Goal: Task Accomplishment & Management: Manage account settings

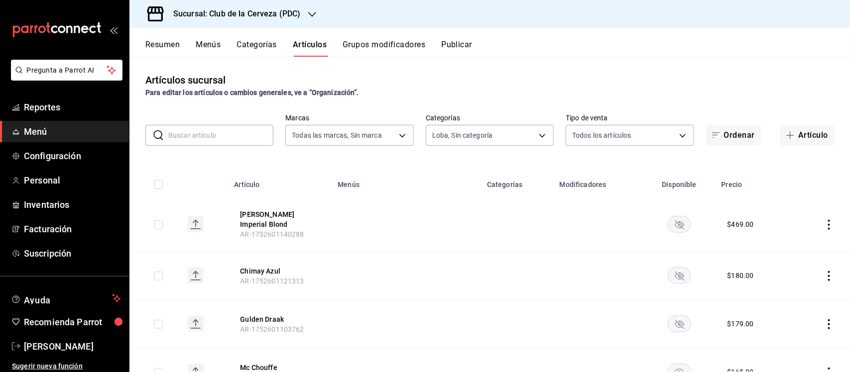
click at [242, 129] on input "text" at bounding box center [220, 135] width 105 height 20
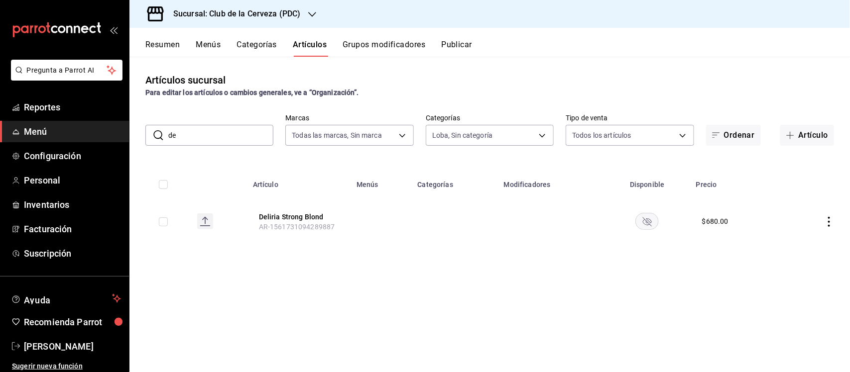
type input "d"
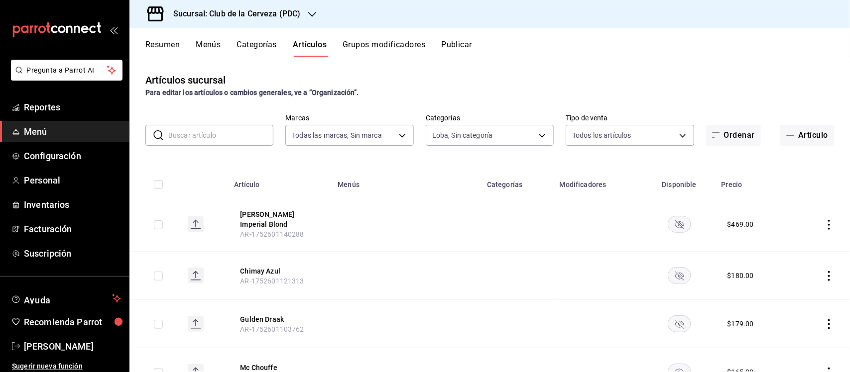
click at [370, 49] on button "Grupos modificadores" at bounding box center [384, 48] width 83 height 17
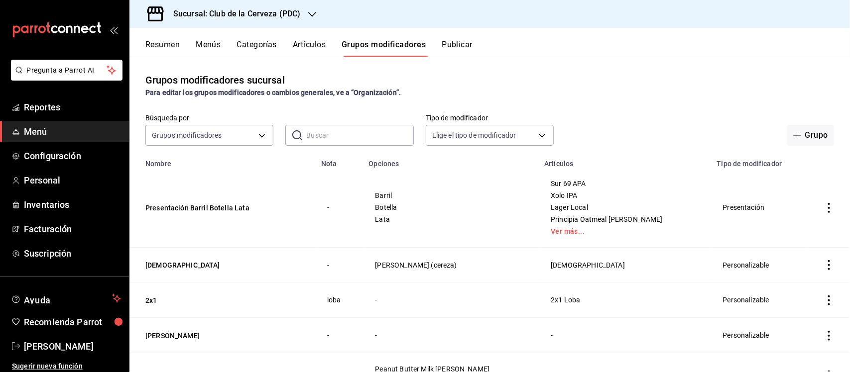
click at [356, 129] on input "text" at bounding box center [359, 135] width 107 height 20
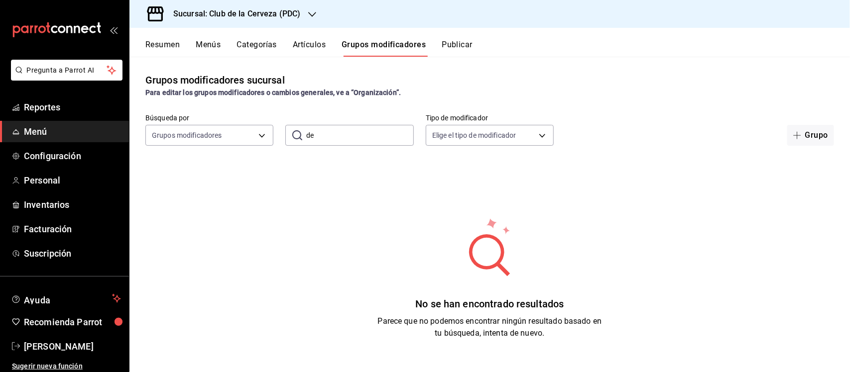
type input "d"
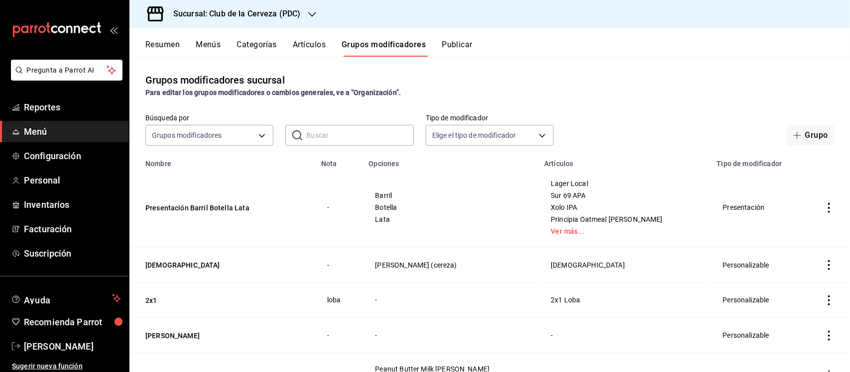
click at [324, 40] on button "Artículos" at bounding box center [309, 48] width 33 height 17
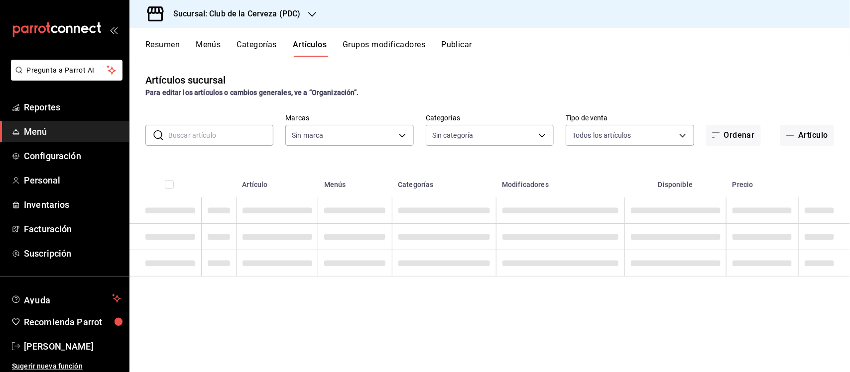
type input "fbe637ac-66ad-4202-895b-0eb83fea6a9d"
type input "55df0106-6b58-4009-a6ff-368341354358,45d8c1d5-9479-4238-aecb-adf5feb43ad5,65631…"
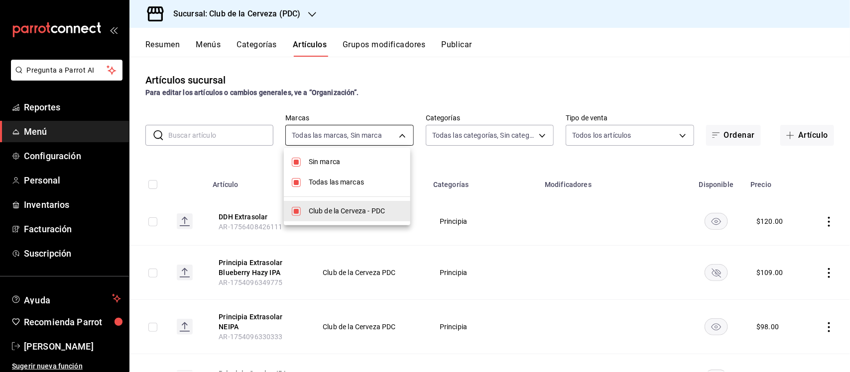
click at [401, 133] on body "Pregunta a Parrot AI Reportes Menú Configuración Personal Inventarios Facturaci…" at bounding box center [425, 186] width 850 height 372
click at [218, 133] on div at bounding box center [425, 186] width 850 height 372
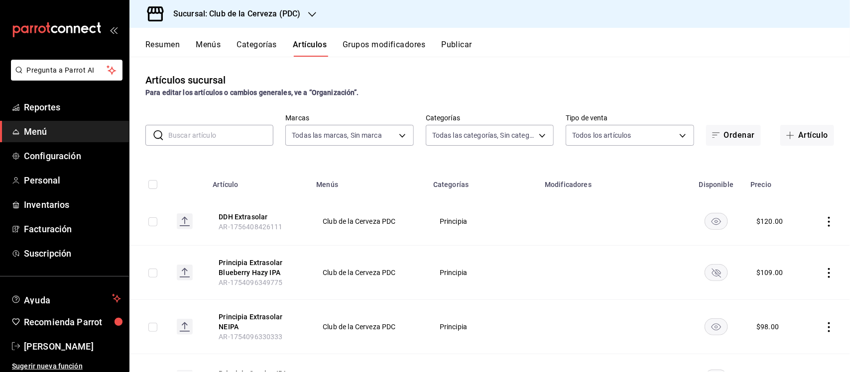
click at [219, 133] on input "text" at bounding box center [220, 135] width 105 height 20
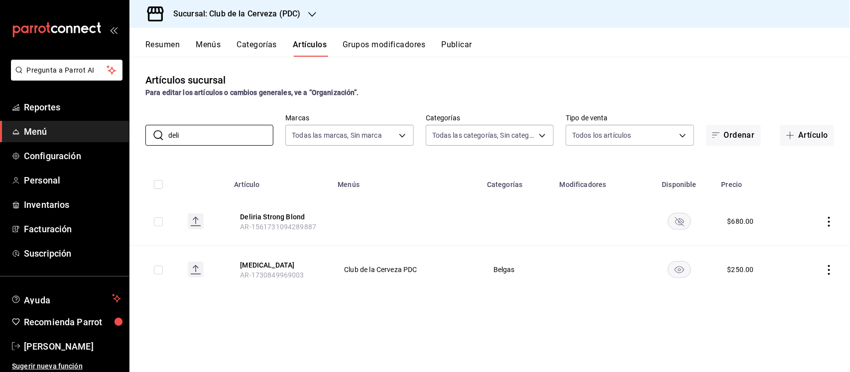
type input "deli"
click at [362, 173] on th "Menús" at bounding box center [406, 182] width 149 height 32
click at [686, 220] on rect "availability-product" at bounding box center [679, 221] width 23 height 16
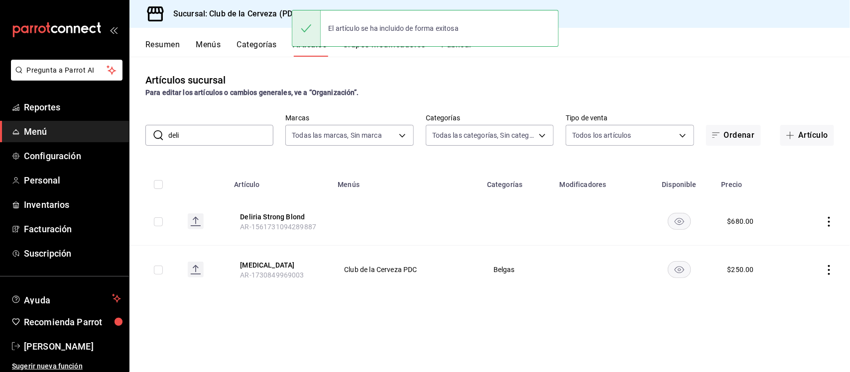
click at [830, 223] on icon "actions" at bounding box center [829, 222] width 10 height 10
click at [798, 241] on span "Editar" at bounding box center [800, 245] width 26 height 10
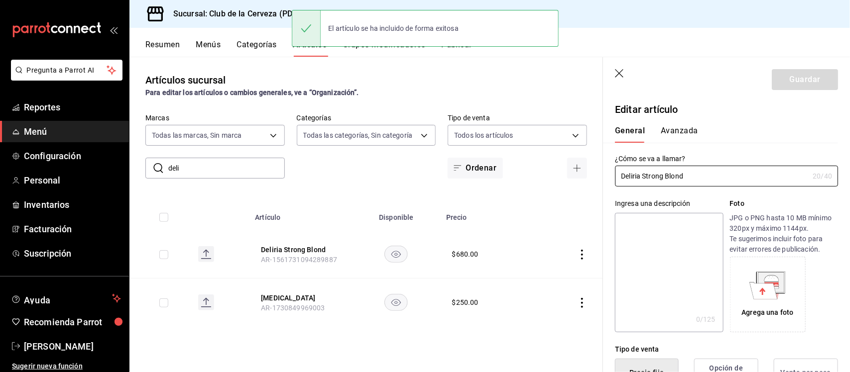
type input "$680.00"
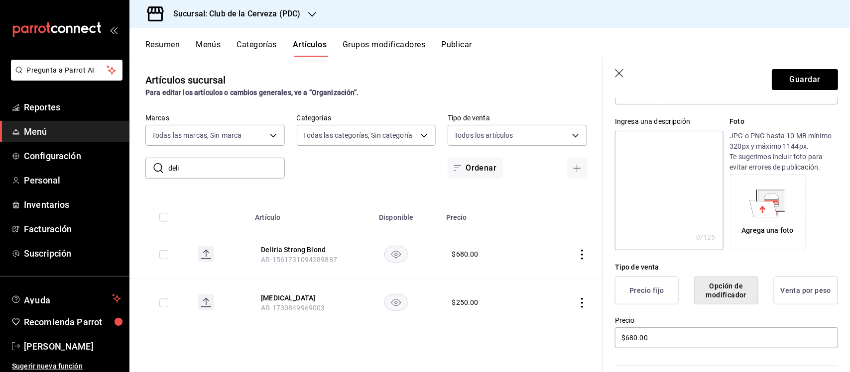
scroll to position [124, 0]
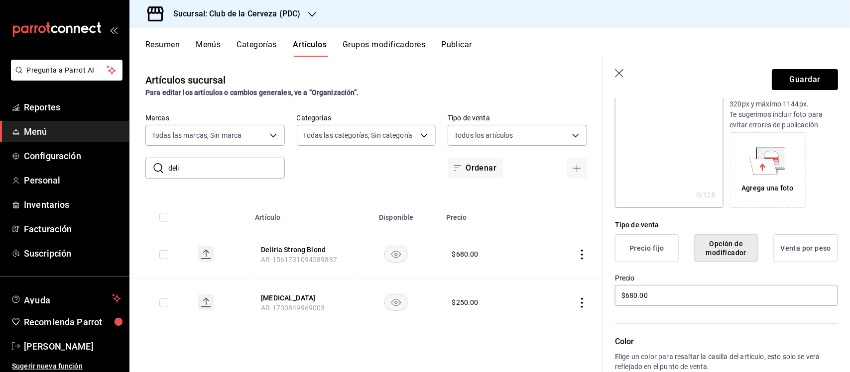
type input "Delirium Argentum"
click at [646, 254] on button "Precio fijo" at bounding box center [647, 249] width 64 height 28
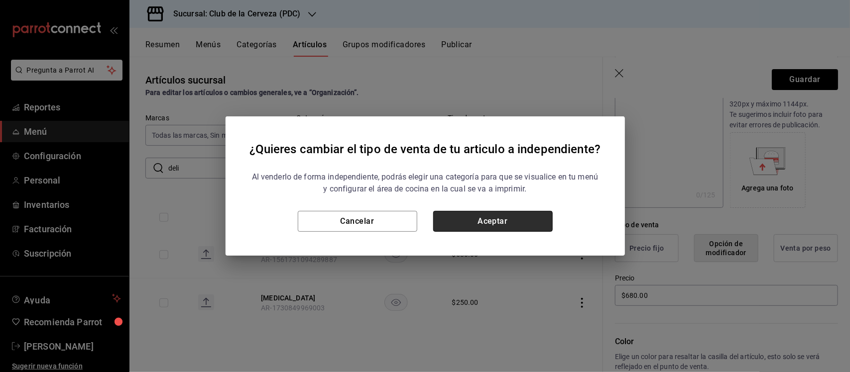
click at [520, 222] on button "Aceptar" at bounding box center [492, 221] width 119 height 21
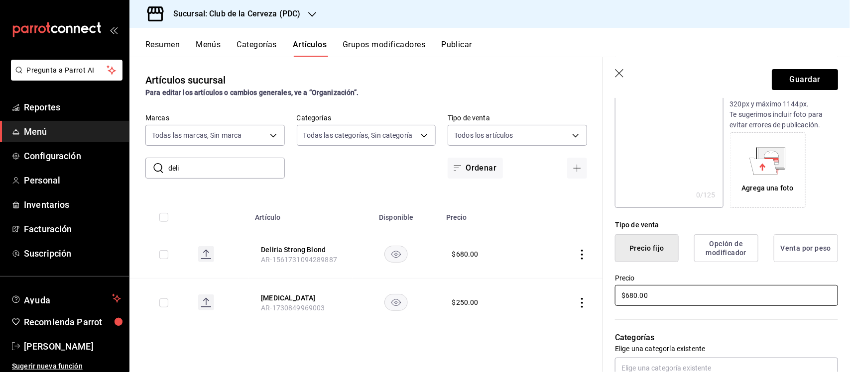
click at [671, 292] on input "$680.00" at bounding box center [726, 295] width 223 height 21
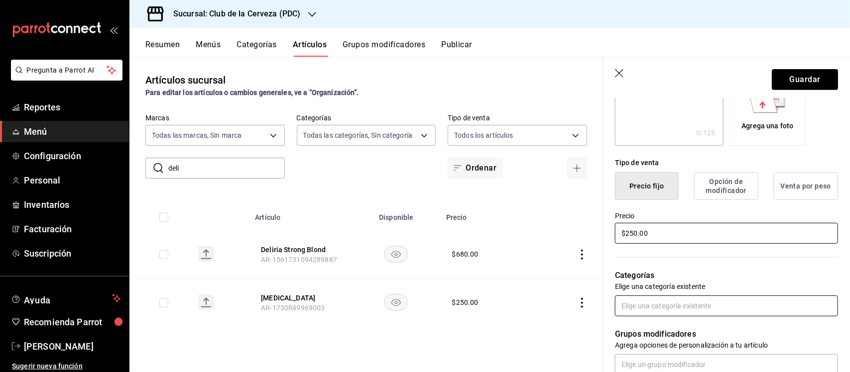
type input "$250.00"
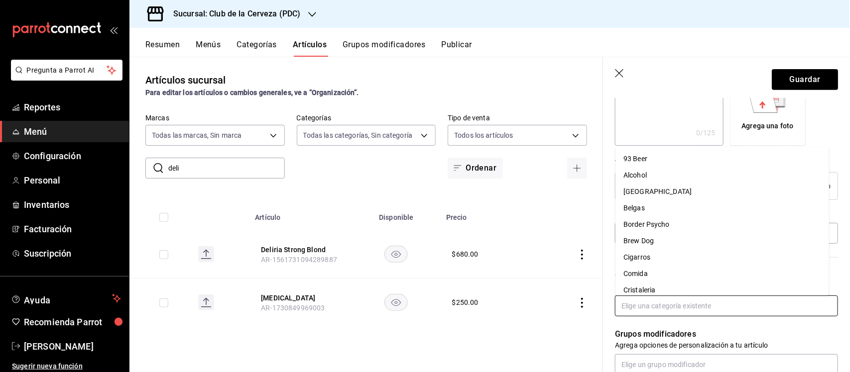
click at [691, 301] on input "text" at bounding box center [726, 306] width 223 height 21
click at [680, 208] on li "Belgas" at bounding box center [722, 208] width 214 height 16
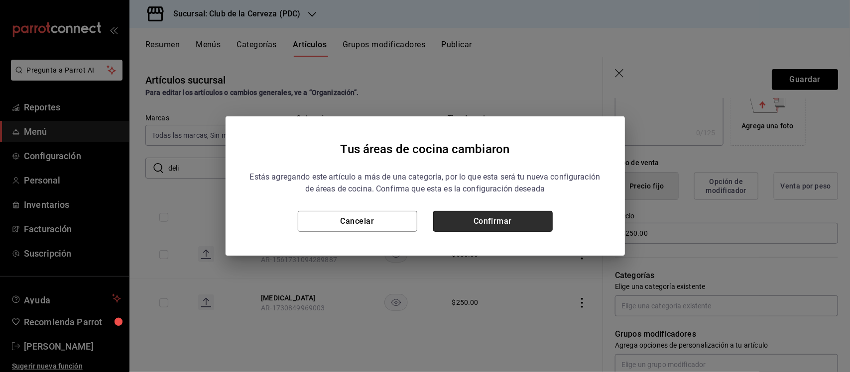
click at [546, 226] on button "Confirmar" at bounding box center [492, 221] width 119 height 21
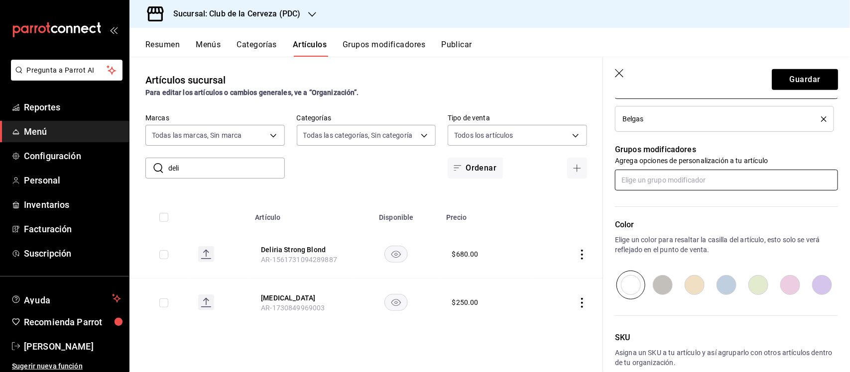
scroll to position [436, 0]
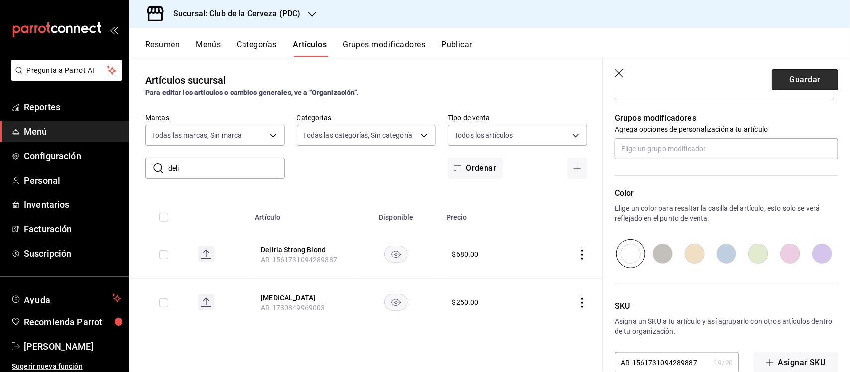
click at [790, 80] on button "Guardar" at bounding box center [805, 79] width 66 height 21
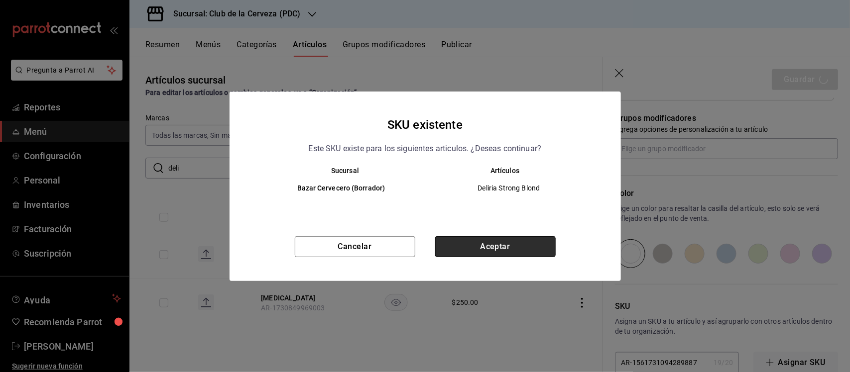
click at [521, 238] on button "Aceptar" at bounding box center [495, 247] width 120 height 21
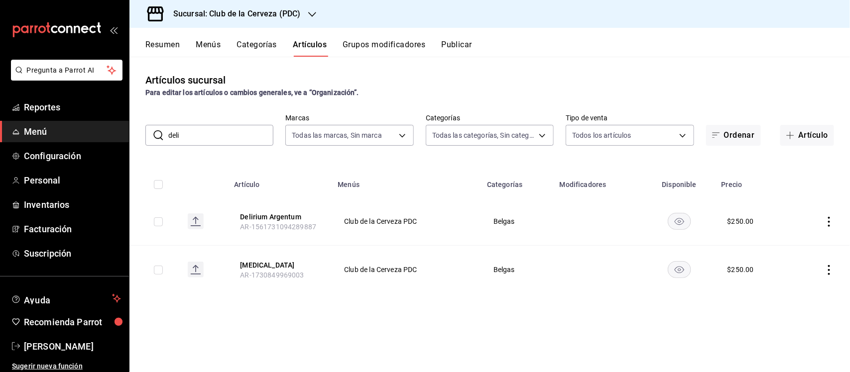
click at [215, 131] on input "deli" at bounding box center [220, 135] width 105 height 20
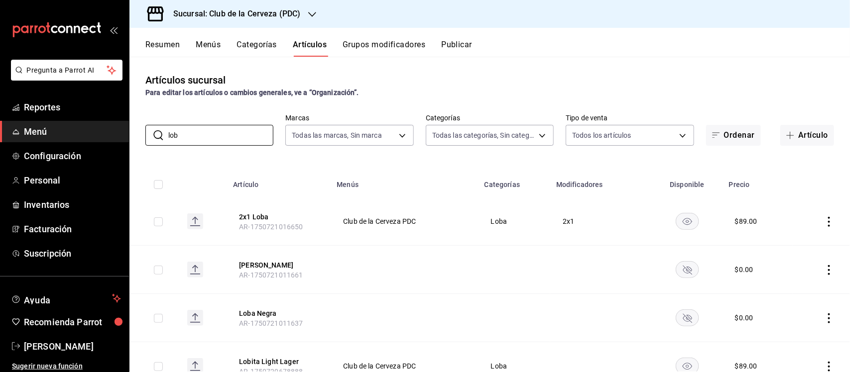
type input "lob"
click at [395, 152] on div "Artículos sucursal Para editar los artículos o cambios generales, ve a “Organiz…" at bounding box center [489, 214] width 720 height 315
click at [685, 269] on rect "availability-product" at bounding box center [687, 269] width 23 height 16
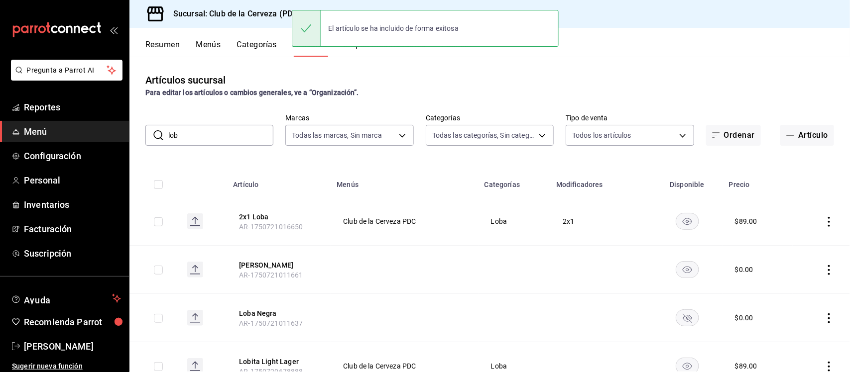
click at [824, 268] on icon "actions" at bounding box center [829, 270] width 10 height 10
click at [803, 290] on li "Editar" at bounding box center [781, 293] width 60 height 20
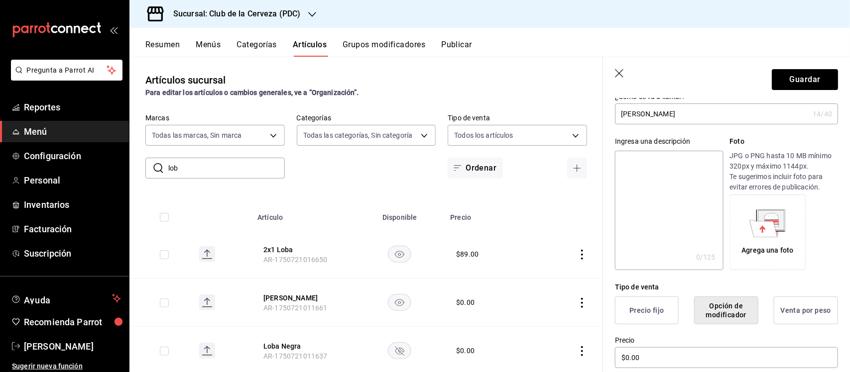
scroll to position [124, 0]
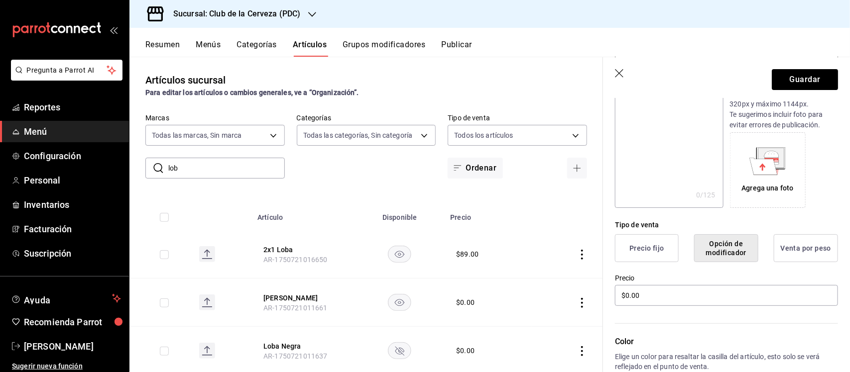
type input "[PERSON_NAME]"
click at [661, 246] on button "Precio fijo" at bounding box center [647, 249] width 64 height 28
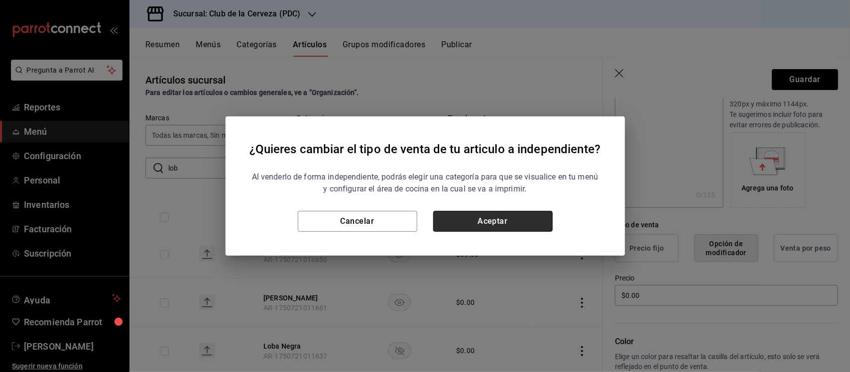
click at [511, 219] on button "Aceptar" at bounding box center [492, 221] width 119 height 21
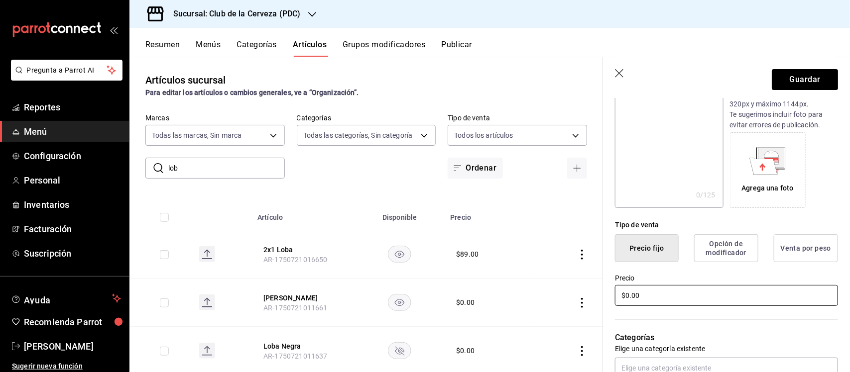
click at [658, 297] on input "$0.00" at bounding box center [726, 295] width 223 height 21
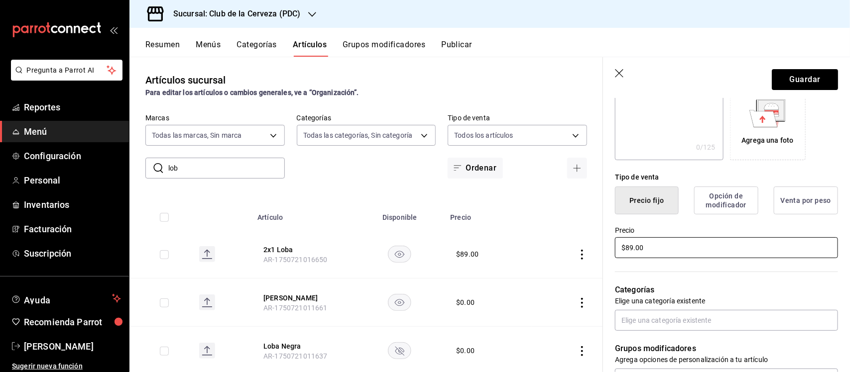
scroll to position [187, 0]
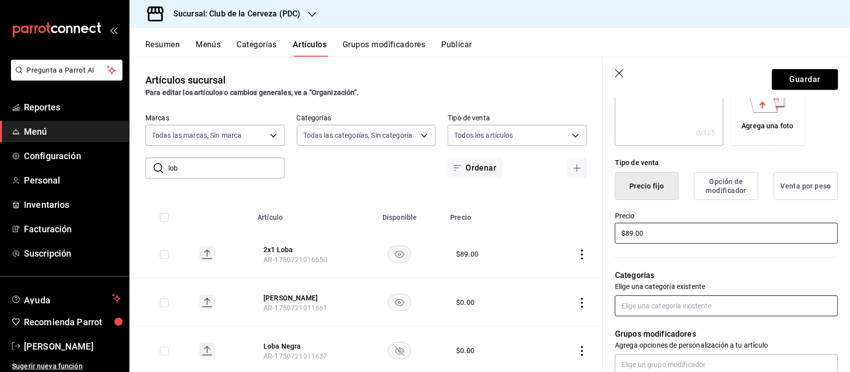
type input "$89.00"
click at [681, 307] on input "text" at bounding box center [726, 306] width 223 height 21
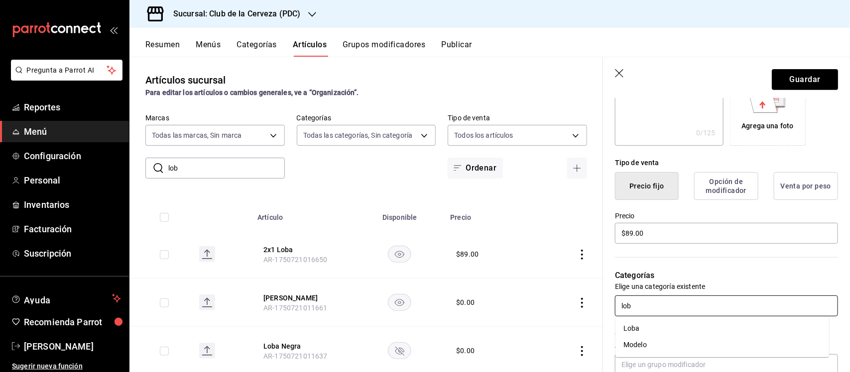
type input "loba"
click at [673, 325] on li "Loba" at bounding box center [722, 329] width 214 height 16
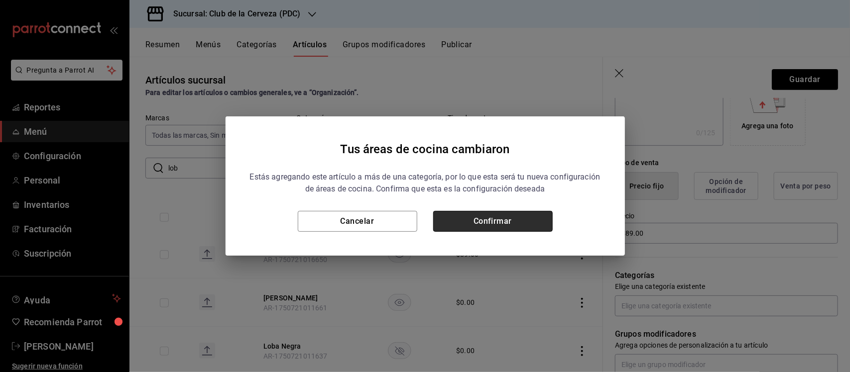
click at [529, 223] on button "Confirmar" at bounding box center [492, 221] width 119 height 21
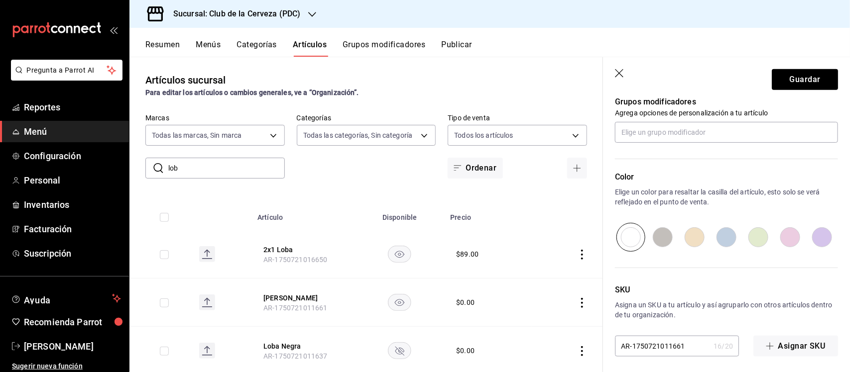
scroll to position [457, 0]
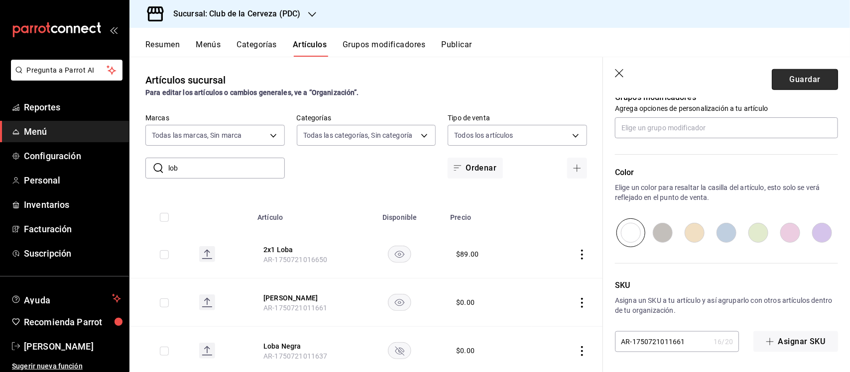
click at [795, 78] on button "Guardar" at bounding box center [805, 79] width 66 height 21
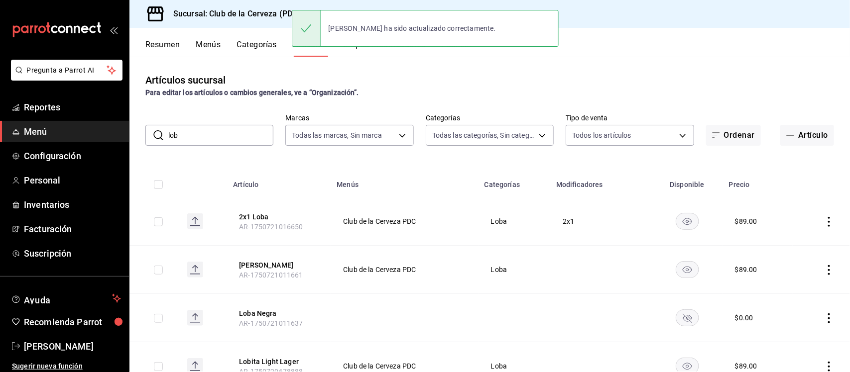
click at [260, 14] on h3 "Sucursal: Club de la Cerveza (PDC)" at bounding box center [232, 14] width 135 height 12
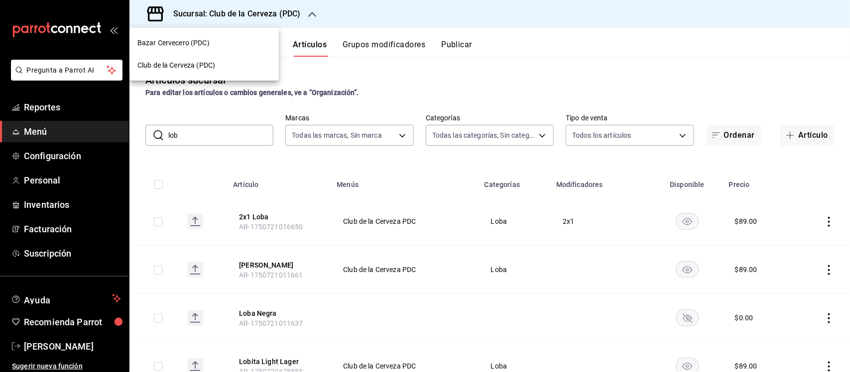
click at [225, 43] on div "Bazar Cervecero (PDC)" at bounding box center [203, 43] width 133 height 10
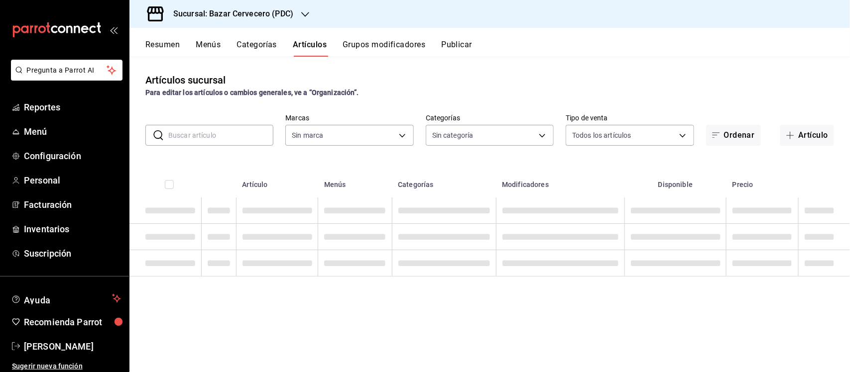
type input "6ed2e169-feeb-43b4-a8d1-1f4ed710bcb0,01e32ac7-f575-41d7-a4a4-e11d2a33e0e1,09d1e…"
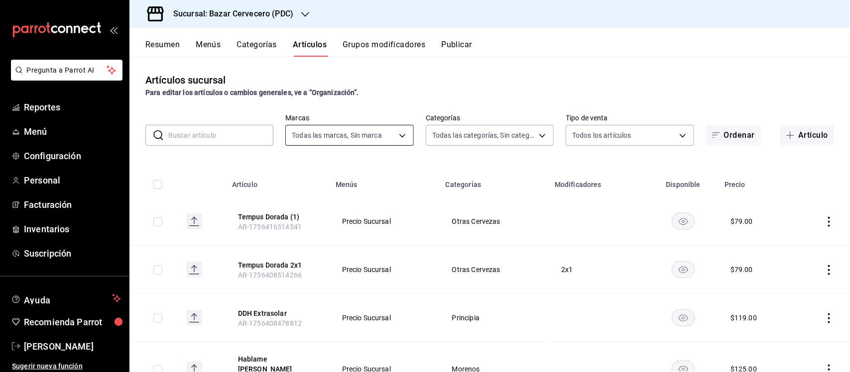
type input "0f79da63-a313-4113-8774-38cc75779f42"
click at [332, 131] on body "Pregunta a Parrot AI Reportes Menú Configuración Personal Facturación Inventari…" at bounding box center [425, 186] width 850 height 372
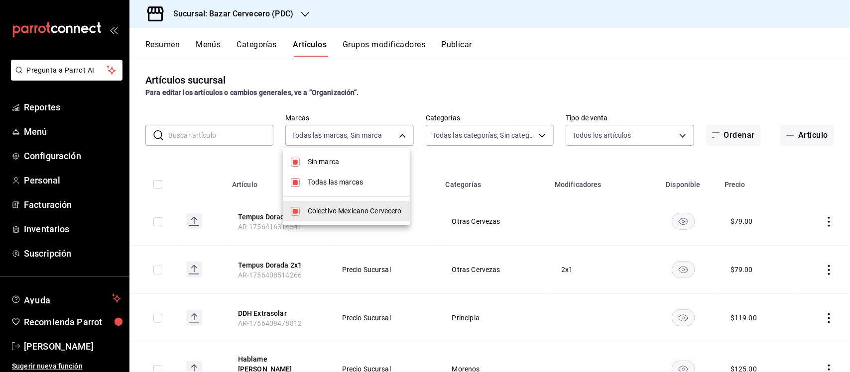
click at [474, 134] on div at bounding box center [425, 186] width 850 height 372
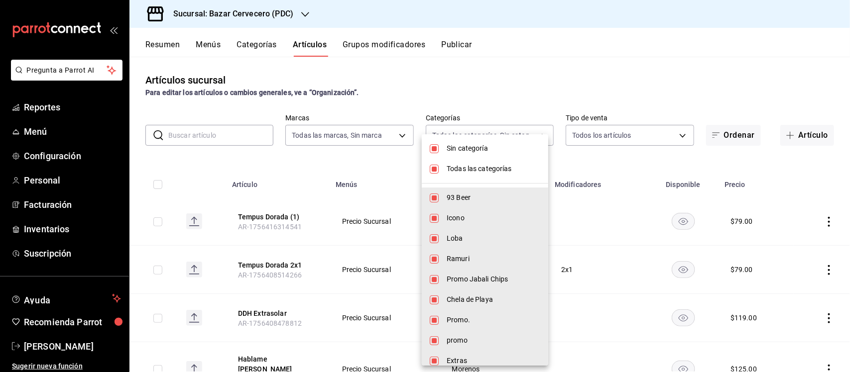
click at [474, 134] on body "Pregunta a Parrot AI Reportes Menú Configuración Personal Facturación Inventari…" at bounding box center [425, 186] width 850 height 372
click at [434, 148] on input "checkbox" at bounding box center [434, 148] width 9 height 9
checkbox input "false"
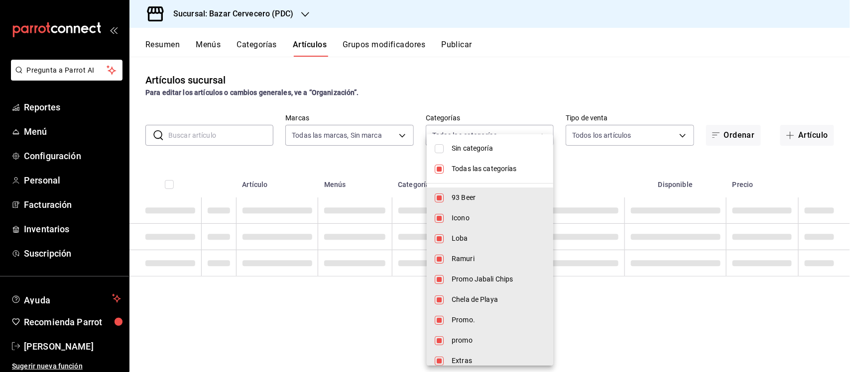
click at [439, 168] on input "checkbox" at bounding box center [439, 169] width 9 height 9
checkbox input "false"
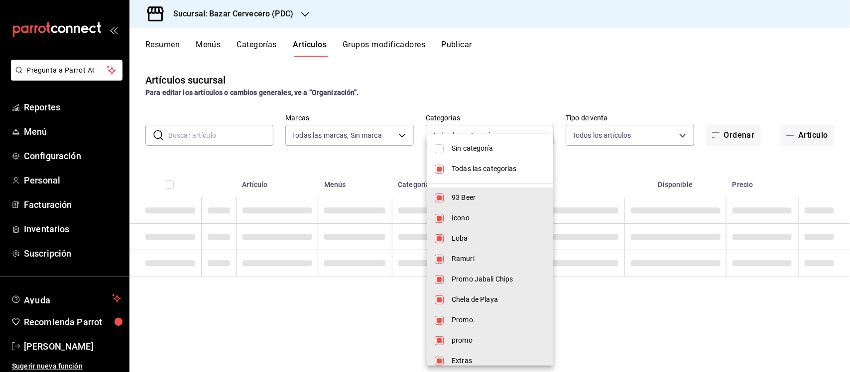
checkbox input "false"
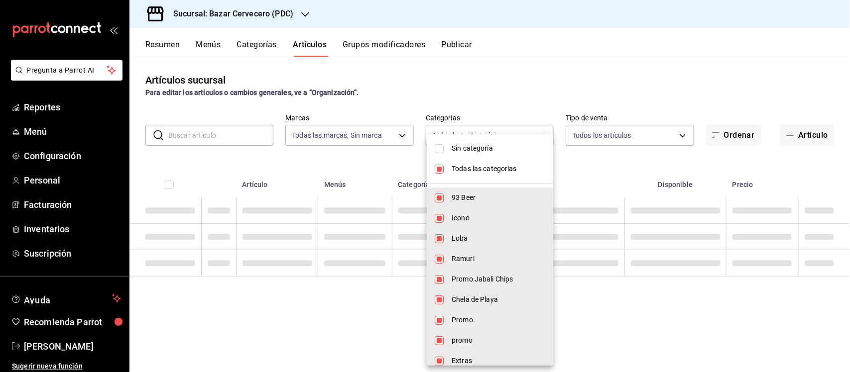
checkbox input "false"
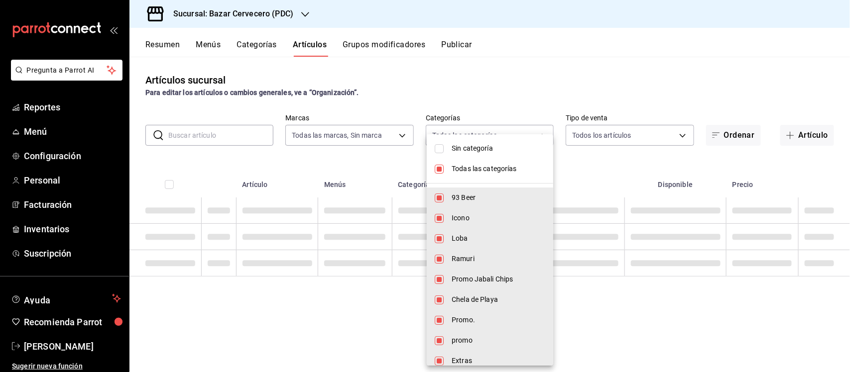
checkbox input "false"
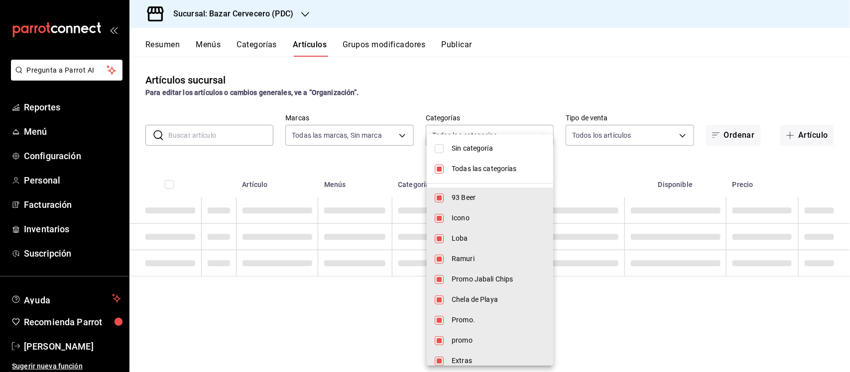
checkbox input "false"
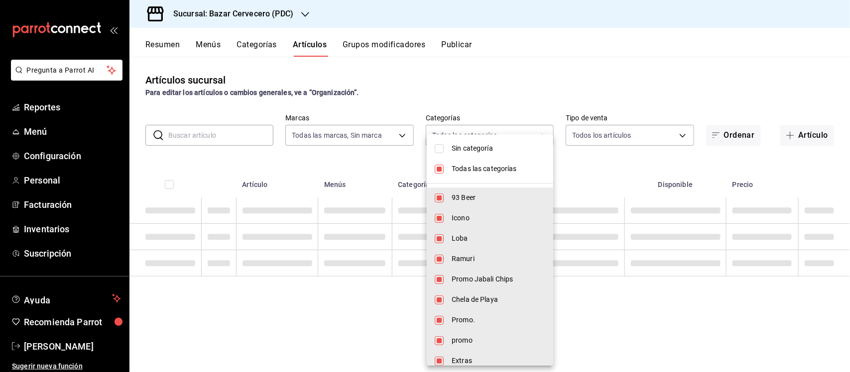
checkbox input "false"
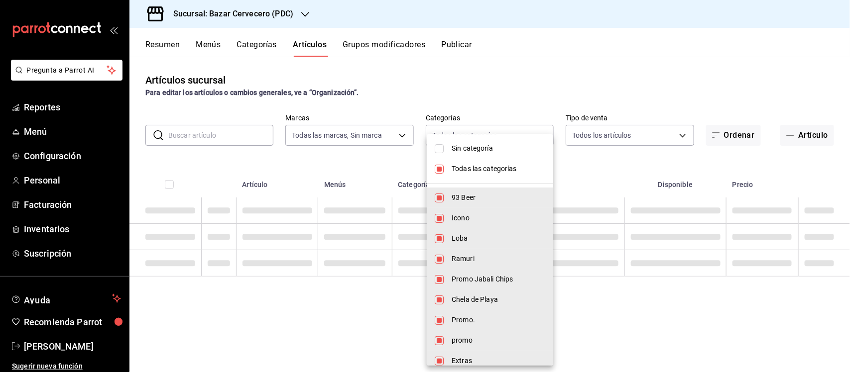
checkbox input "false"
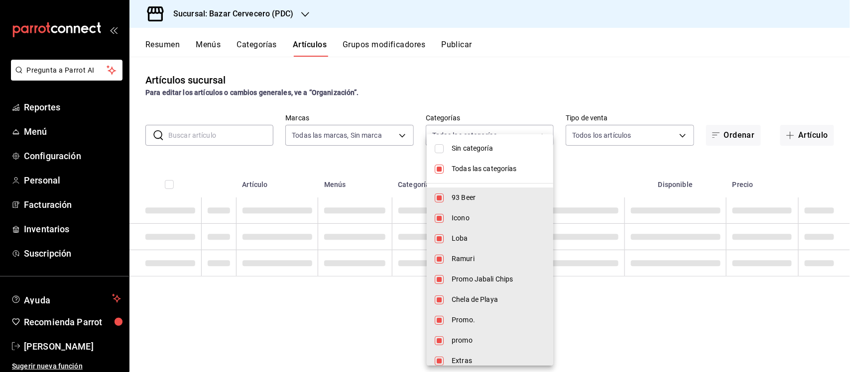
checkbox input "false"
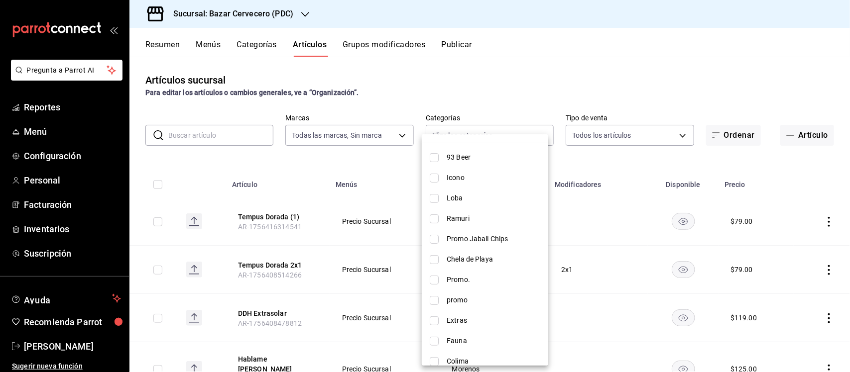
scroll to position [20, 0]
click at [468, 217] on span "Loba" at bounding box center [494, 219] width 94 height 10
type input "09d1ec69-2011-4c7f-8894-77c5ea5fa28d"
checkbox input "true"
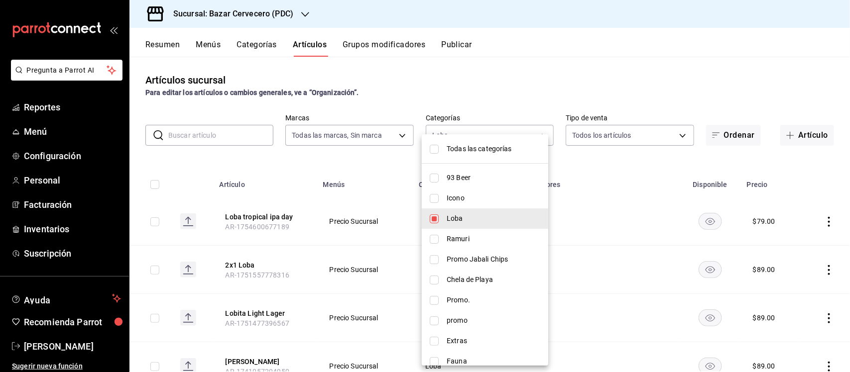
click at [367, 160] on div at bounding box center [425, 186] width 850 height 372
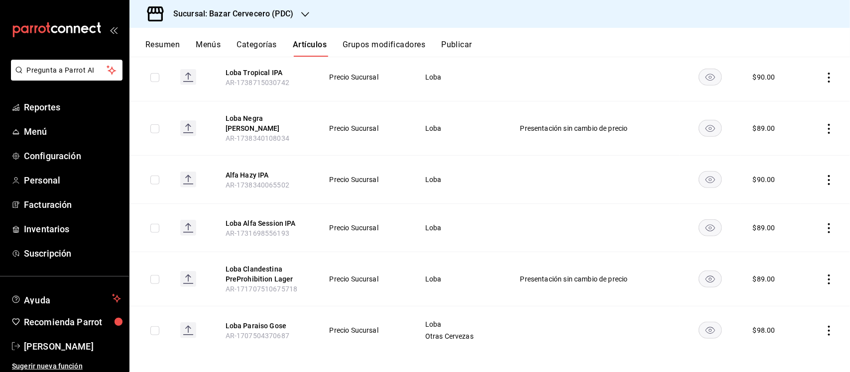
scroll to position [339, 0]
click at [824, 327] on icon "actions" at bounding box center [829, 330] width 10 height 10
click at [793, 308] on span "Editar" at bounding box center [790, 305] width 26 height 10
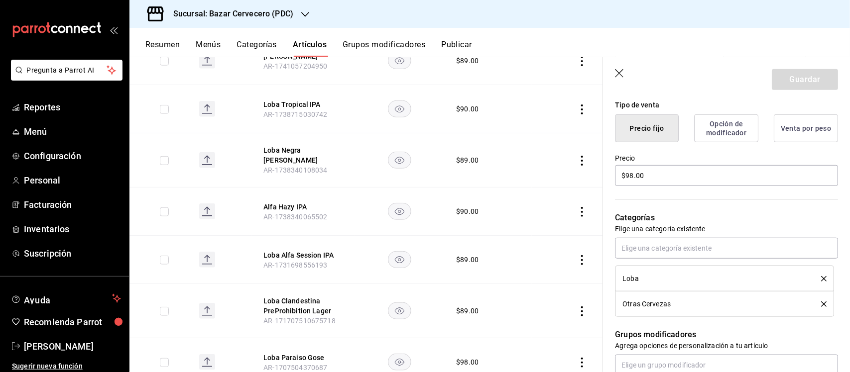
scroll to position [249, 0]
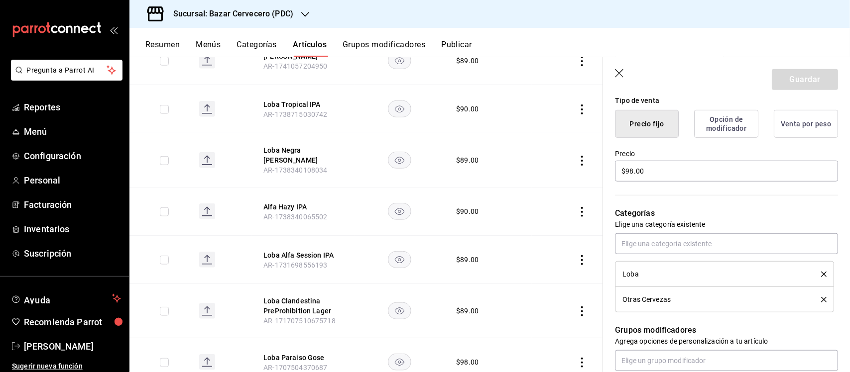
click at [821, 299] on icon "delete" at bounding box center [823, 299] width 5 height 5
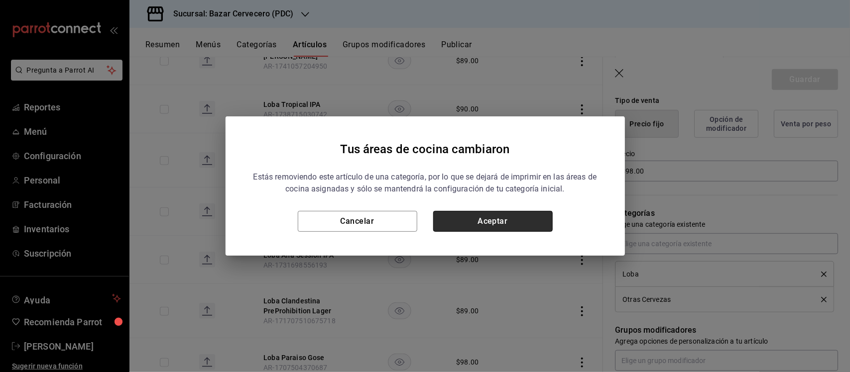
click at [529, 223] on button "Aceptar" at bounding box center [492, 221] width 119 height 21
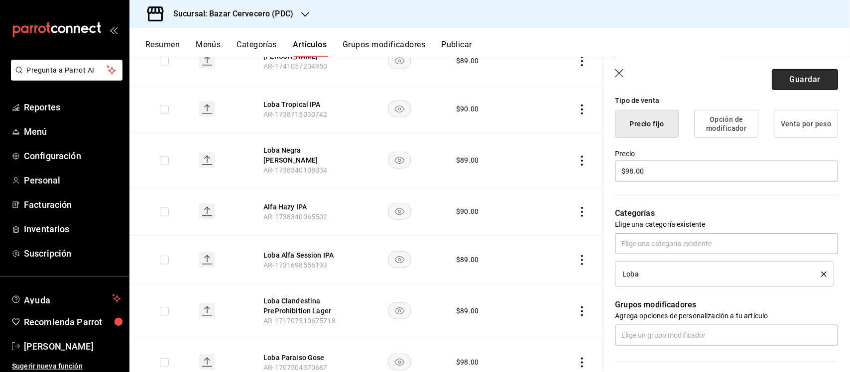
click at [791, 74] on button "Guardar" at bounding box center [805, 79] width 66 height 21
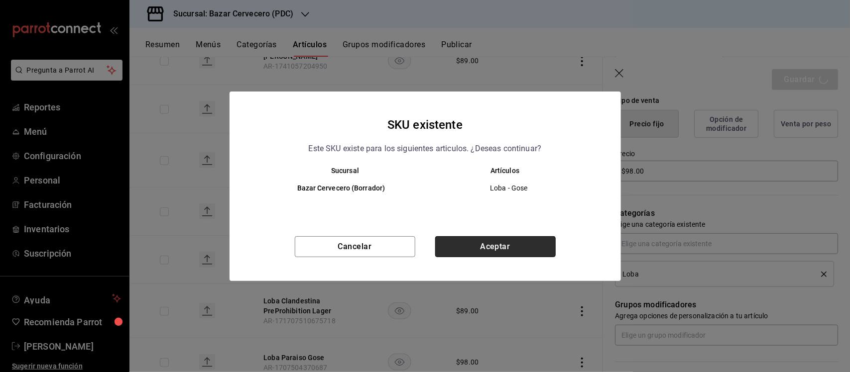
click at [533, 239] on button "Aceptar" at bounding box center [495, 247] width 120 height 21
type textarea "x"
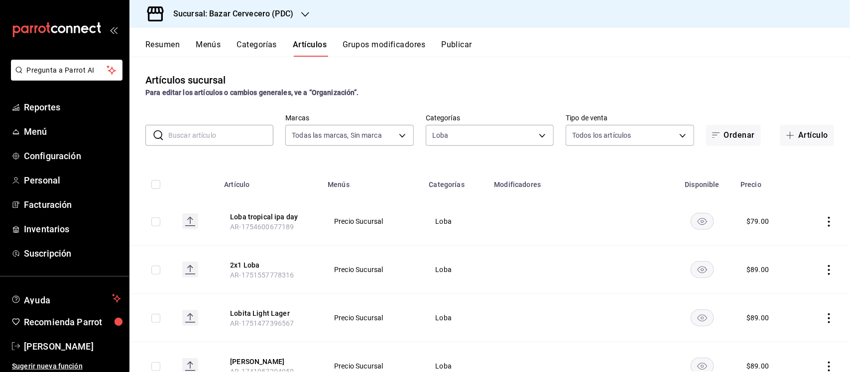
click at [824, 223] on icon "actions" at bounding box center [829, 222] width 10 height 10
click at [791, 244] on span "Editar" at bounding box center [790, 245] width 26 height 10
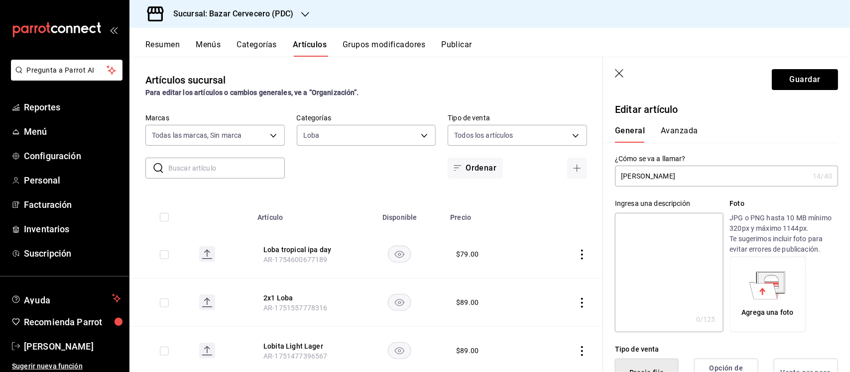
scroll to position [124, 0]
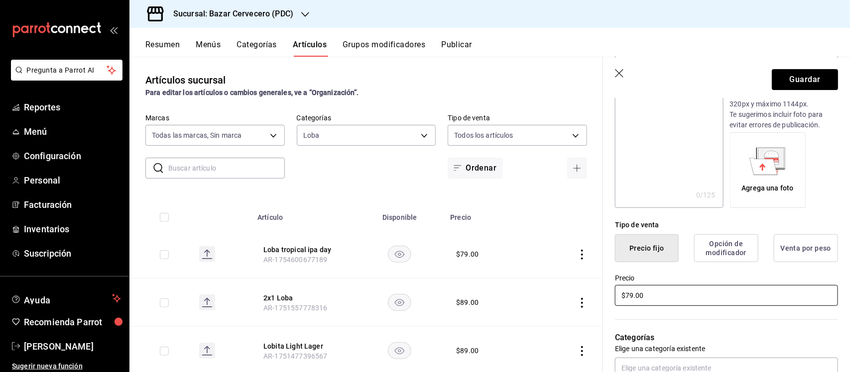
type input "[PERSON_NAME]"
click at [652, 294] on input "$79.00" at bounding box center [726, 295] width 223 height 21
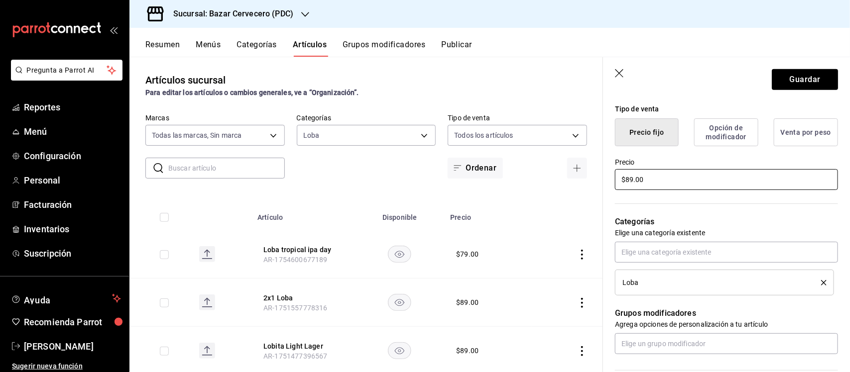
scroll to position [249, 0]
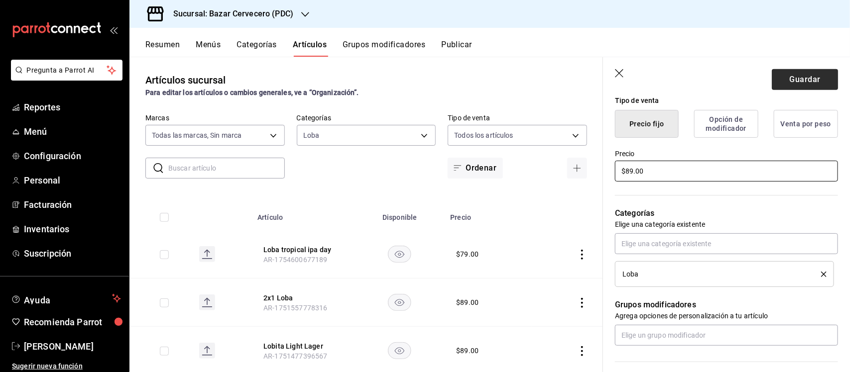
type input "$89.00"
click at [784, 77] on button "Guardar" at bounding box center [805, 79] width 66 height 21
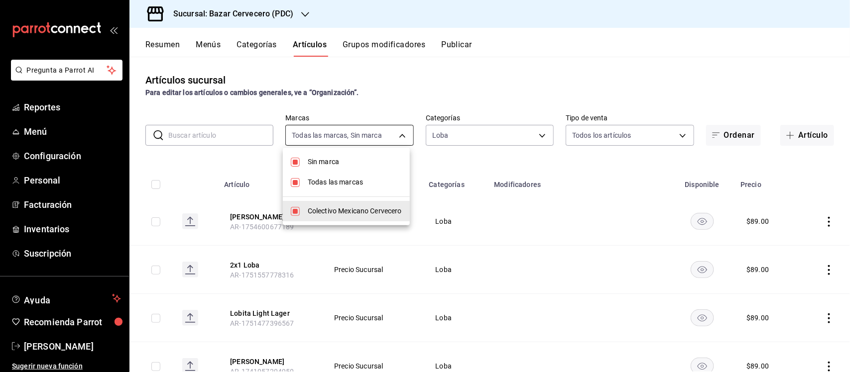
click at [371, 135] on body "Pregunta a Parrot AI Reportes Menú Configuración Personal Facturación Inventari…" at bounding box center [425, 186] width 850 height 372
click at [446, 138] on div at bounding box center [425, 186] width 850 height 372
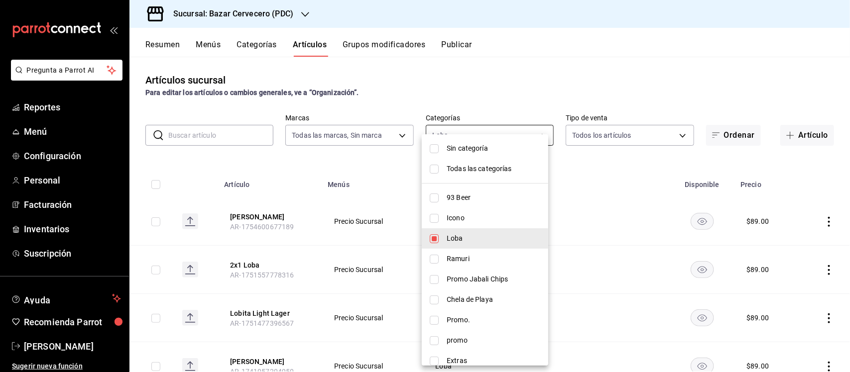
click at [447, 137] on body "Pregunta a Parrot AI Reportes Menú Configuración Personal Facturación Inventari…" at bounding box center [425, 186] width 850 height 372
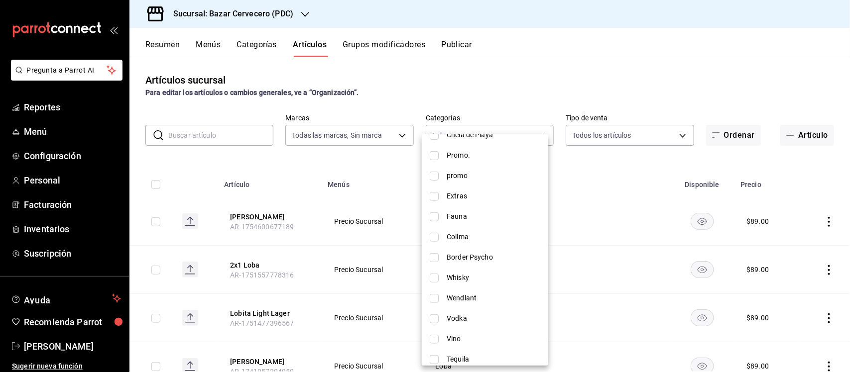
scroll to position [187, 0]
click at [465, 212] on span "Colima" at bounding box center [494, 215] width 94 height 10
type input "09d1ec69-2011-4c7f-8894-77c5ea5fa28d,3efd8d61-e018-4c66-a1c6-87daf531e67e"
checkbox input "true"
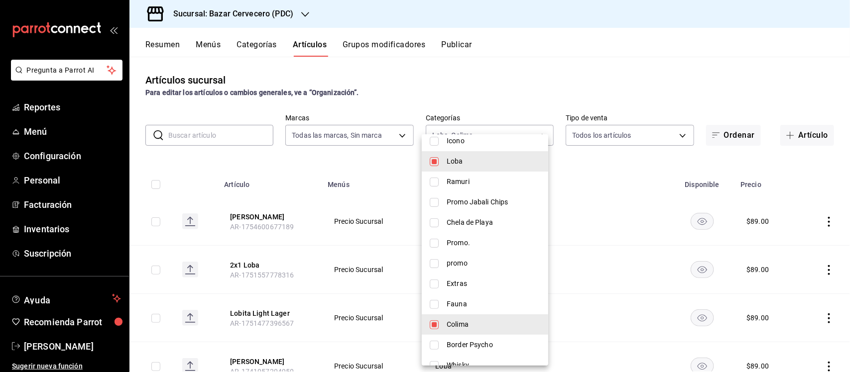
scroll to position [62, 0]
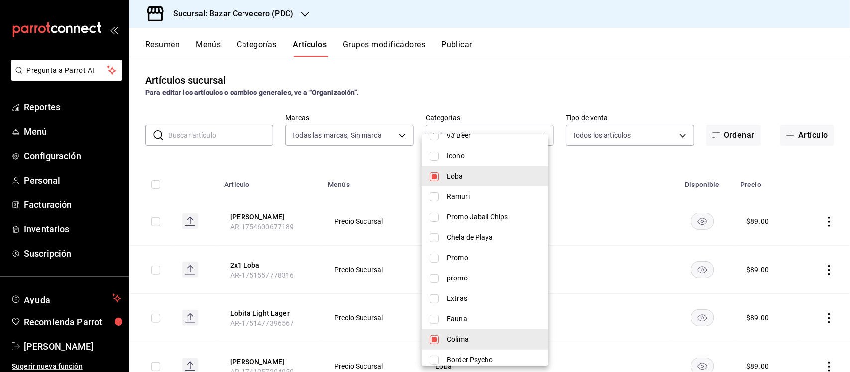
click at [437, 176] on input "checkbox" at bounding box center [434, 176] width 9 height 9
checkbox input "false"
type input "3efd8d61-e018-4c66-a1c6-87daf531e67e"
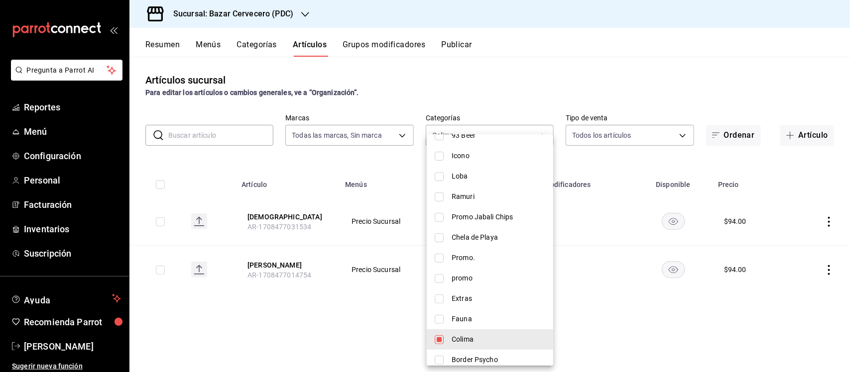
click at [364, 163] on div at bounding box center [425, 186] width 850 height 372
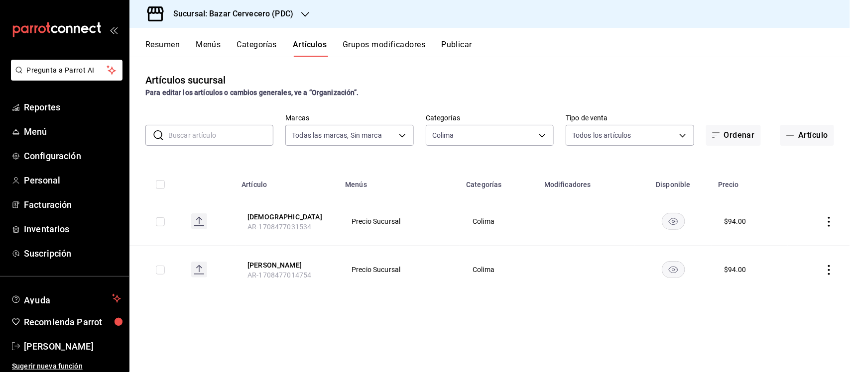
click at [833, 220] on icon "actions" at bounding box center [829, 222] width 10 height 10
click at [813, 240] on li "Editar" at bounding box center [791, 245] width 60 height 20
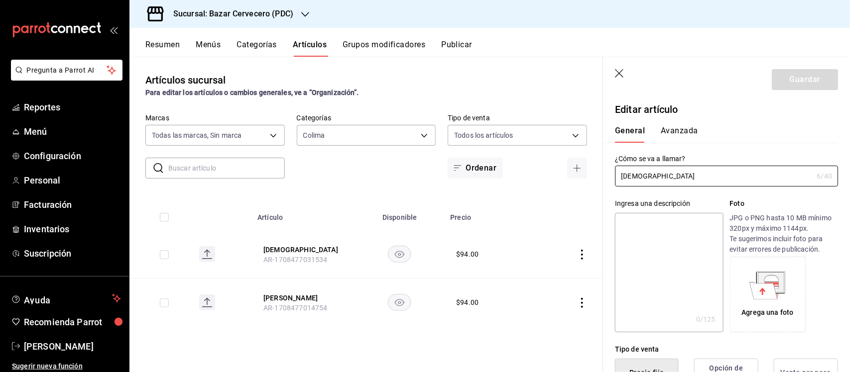
type input "$94.00"
type input "P"
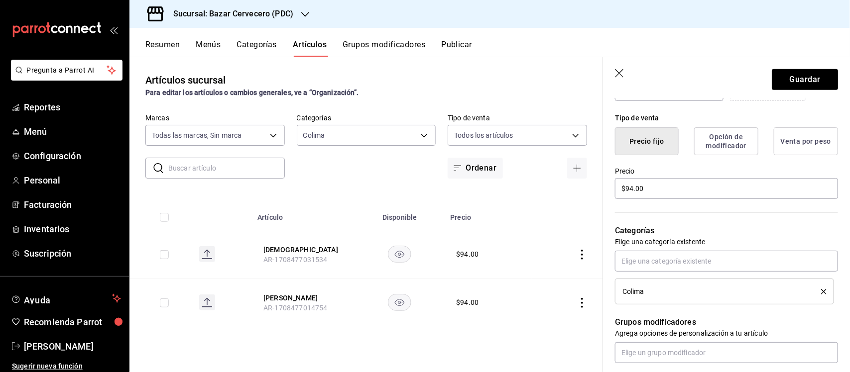
scroll to position [249, 0]
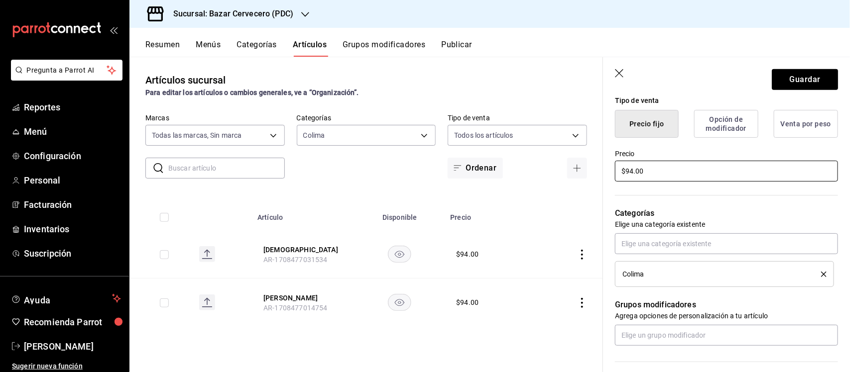
type input "[US_STATE] 70 Pale Ale"
click at [676, 168] on input "$94.00" at bounding box center [726, 171] width 223 height 21
type input "$120.00"
click at [821, 276] on icon "delete" at bounding box center [823, 274] width 5 height 5
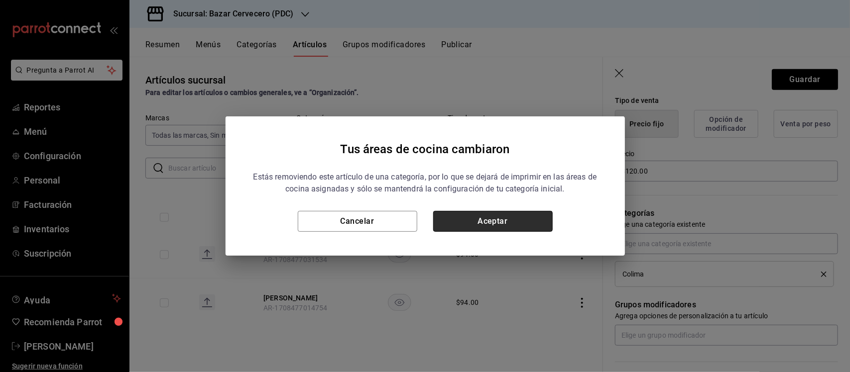
click at [536, 219] on button "Aceptar" at bounding box center [492, 221] width 119 height 21
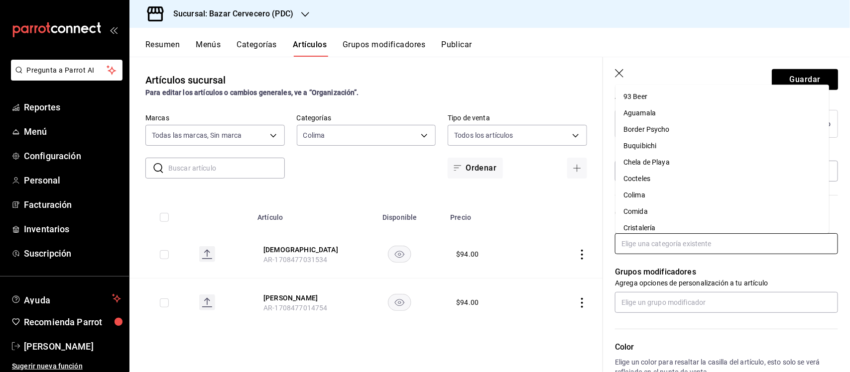
click at [671, 247] on input "text" at bounding box center [726, 244] width 223 height 21
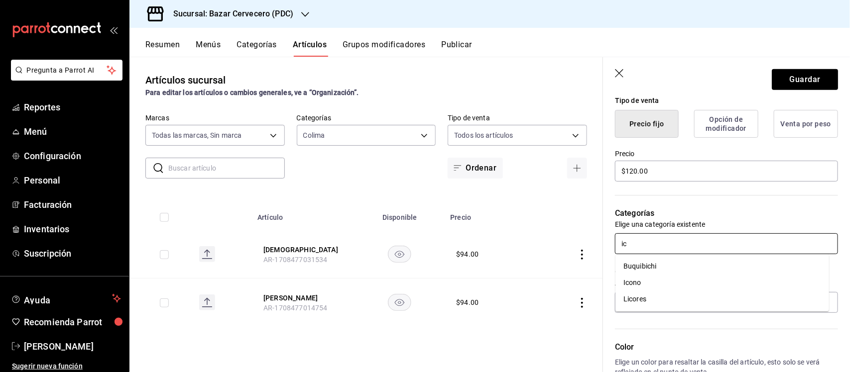
type input "ico"
click at [655, 262] on li "Icono" at bounding box center [722, 266] width 214 height 16
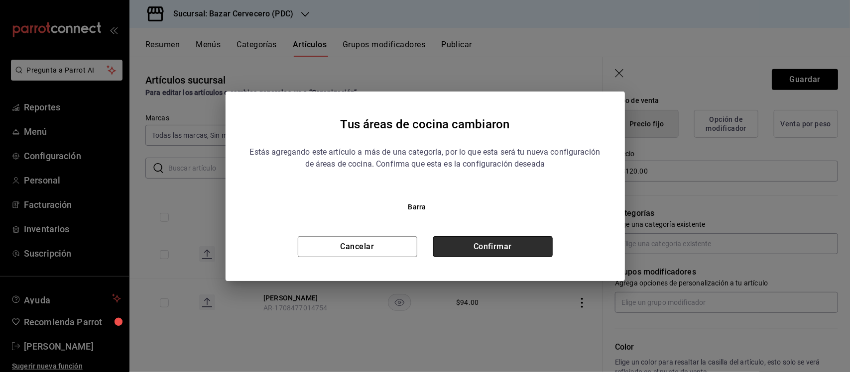
click at [531, 245] on button "Confirmar" at bounding box center [492, 247] width 119 height 21
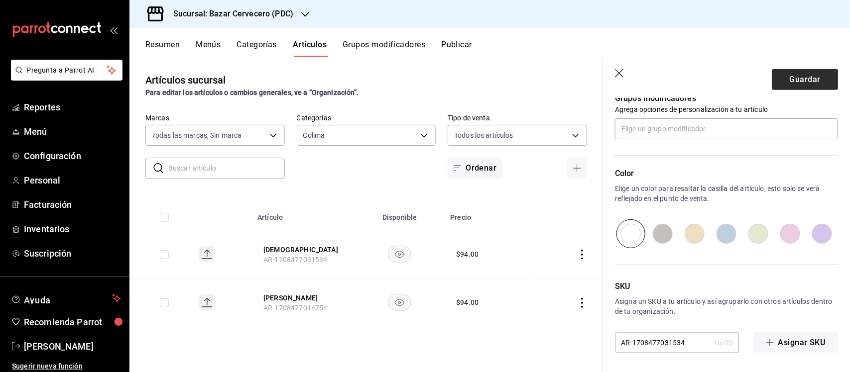
scroll to position [457, 0]
click at [810, 78] on button "Guardar" at bounding box center [805, 79] width 66 height 21
